Goal: Communication & Community: Participate in discussion

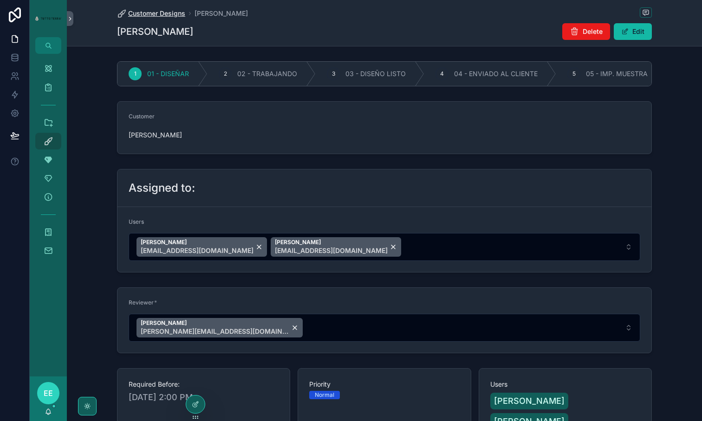
click at [166, 17] on span "Customer Designs" at bounding box center [156, 13] width 57 height 9
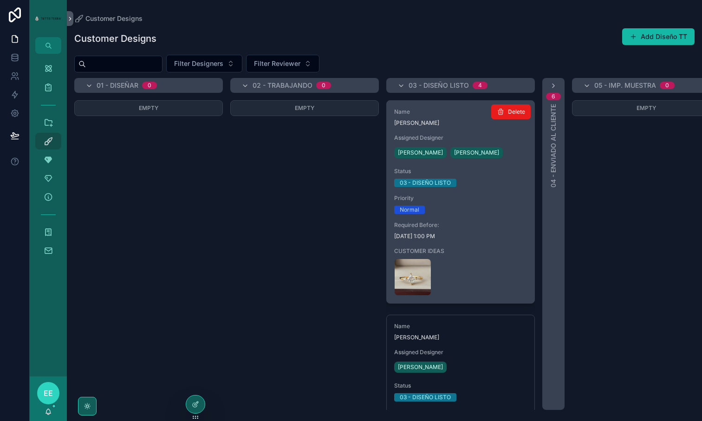
click at [482, 217] on div "Name [PERSON_NAME] Assigned Designer [PERSON_NAME] [PERSON_NAME] Status 03 - DI…" at bounding box center [461, 202] width 148 height 202
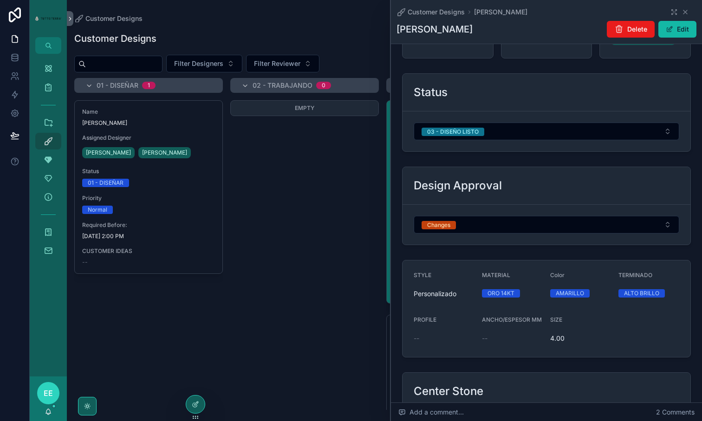
scroll to position [454, 0]
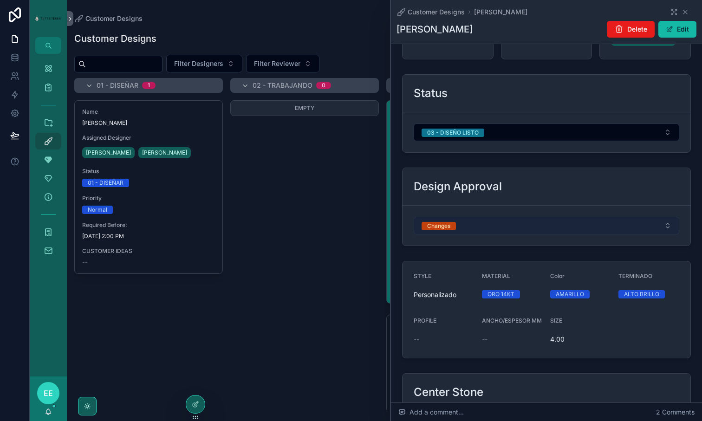
click at [491, 217] on button "Changes" at bounding box center [547, 226] width 266 height 18
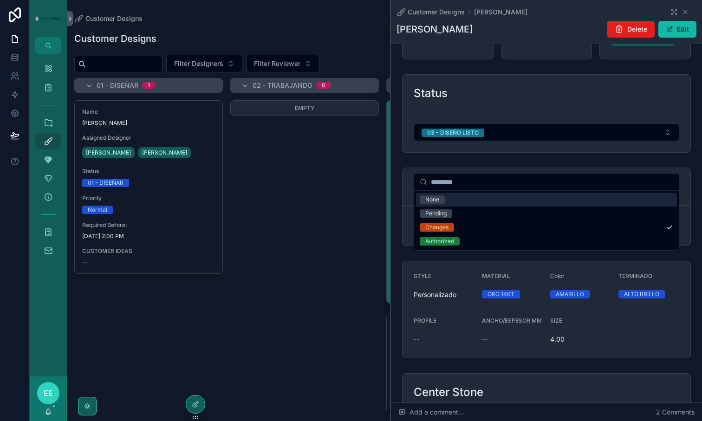
click at [454, 201] on div "None" at bounding box center [546, 200] width 261 height 14
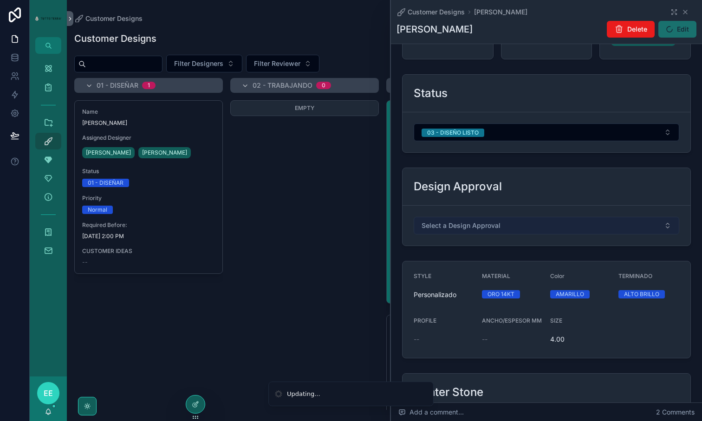
click at [472, 221] on span "Select a Design Approval" at bounding box center [460, 225] width 79 height 9
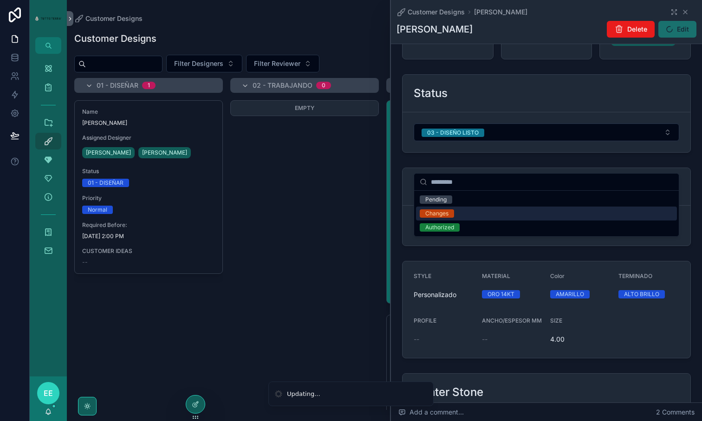
click at [452, 211] on span "Changes" at bounding box center [437, 213] width 34 height 8
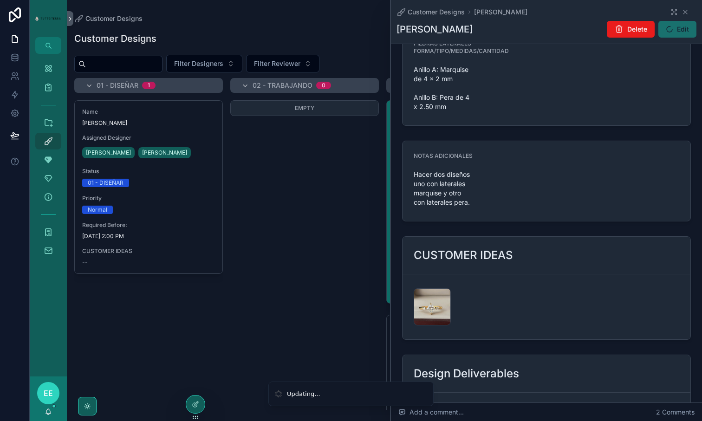
scroll to position [1063, 0]
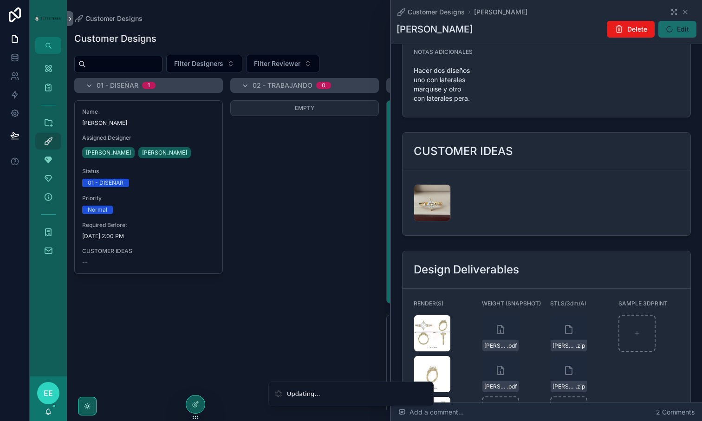
click at [509, 409] on div "Add a comment... 2 Comments" at bounding box center [546, 412] width 311 height 19
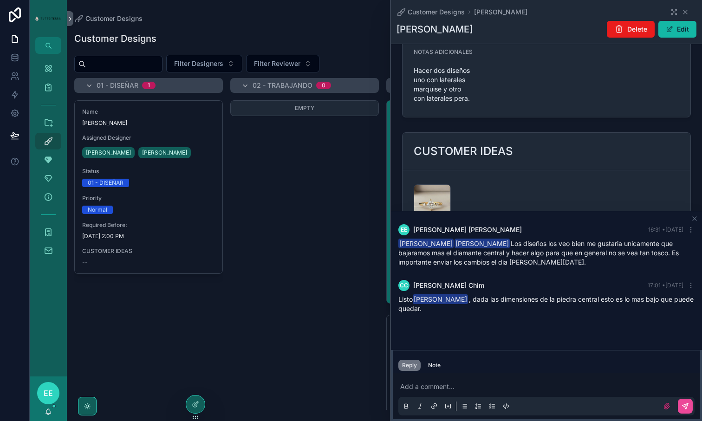
click at [444, 385] on p "scrollable content" at bounding box center [548, 386] width 296 height 9
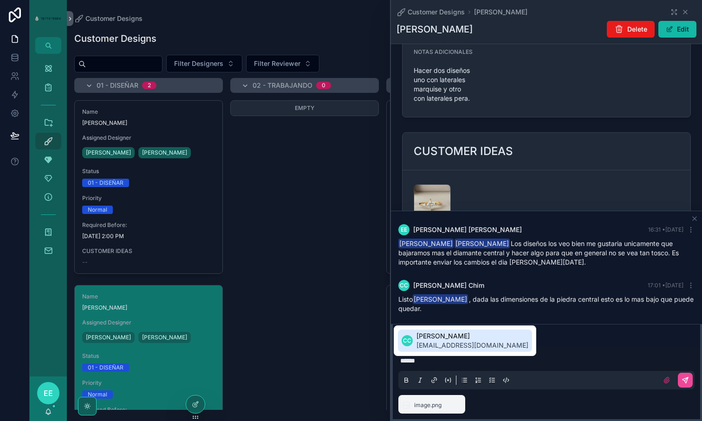
click at [438, 340] on span "[PERSON_NAME]" at bounding box center [472, 335] width 112 height 9
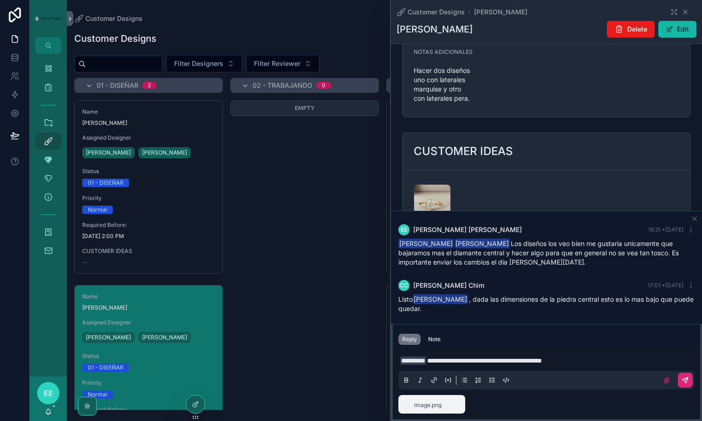
click at [685, 383] on icon "scrollable content" at bounding box center [684, 379] width 7 height 7
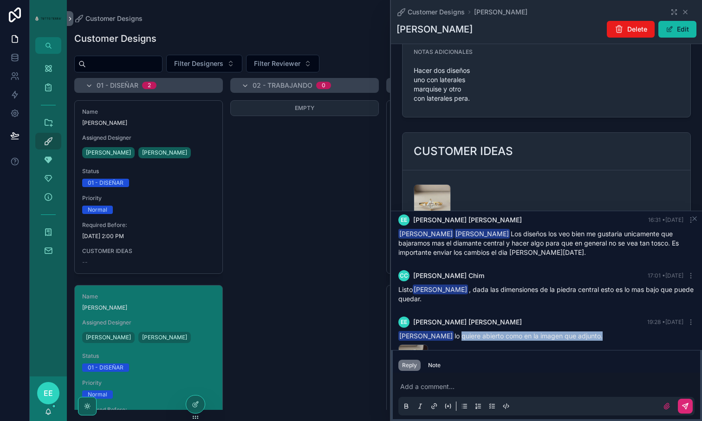
scroll to position [11, 0]
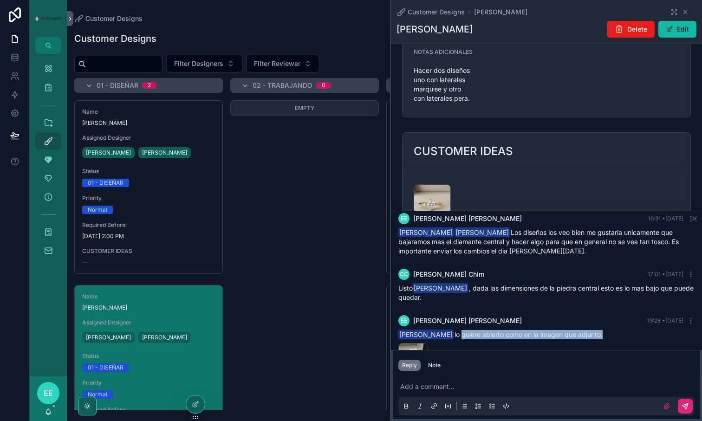
drag, startPoint x: 446, startPoint y: 345, endPoint x: 590, endPoint y: 330, distance: 144.7
click at [590, 330] on div "[PERSON_NAME] lo quiere abierto como en la imagen que adjunto." at bounding box center [546, 334] width 296 height 9
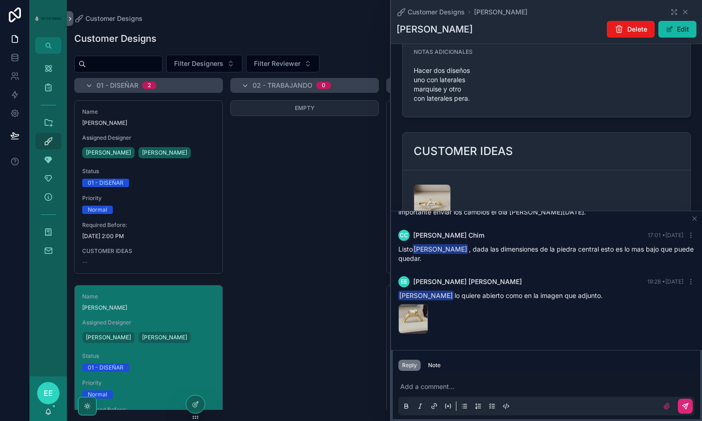
click at [434, 382] on p "scrollable content" at bounding box center [548, 386] width 296 height 9
click at [687, 408] on icon "scrollable content" at bounding box center [684, 405] width 7 height 7
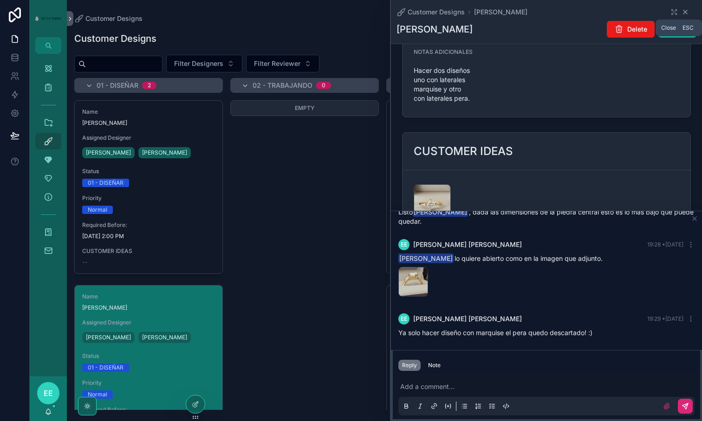
click at [685, 11] on icon "scrollable content" at bounding box center [684, 11] width 7 height 7
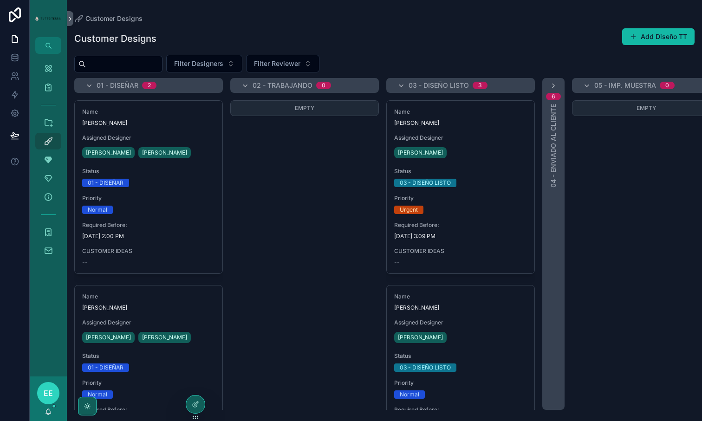
click at [294, 201] on div "Empty" at bounding box center [304, 255] width 149 height 310
